Goal: Task Accomplishment & Management: Manage account settings

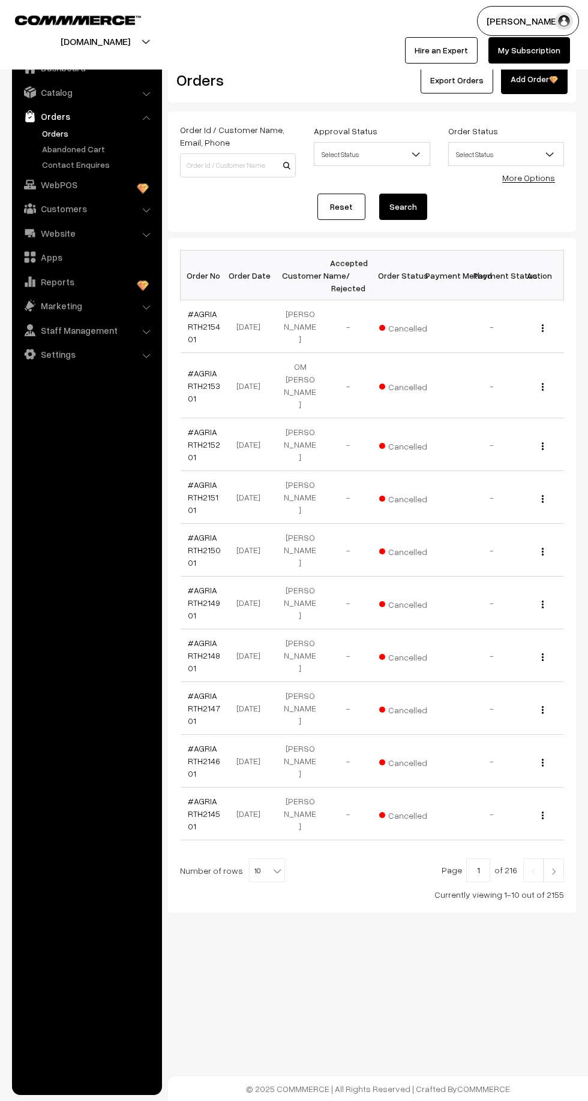
click at [95, 143] on link "Abandoned Cart" at bounding box center [98, 149] width 119 height 13
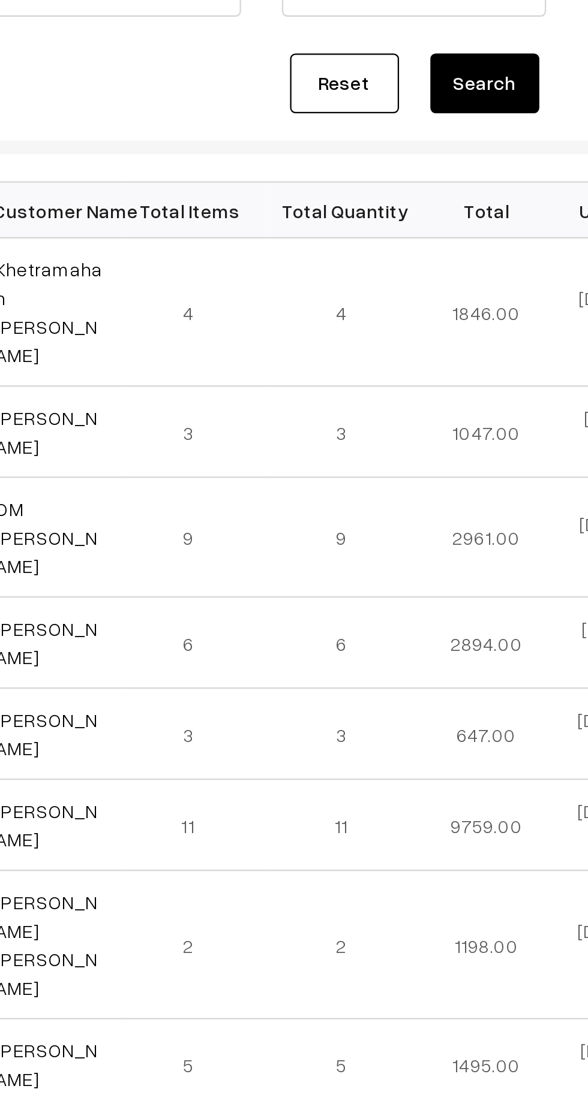
click at [207, 336] on link "[PERSON_NAME]" at bounding box center [210, 347] width 45 height 23
